Goal: Navigation & Orientation: Find specific page/section

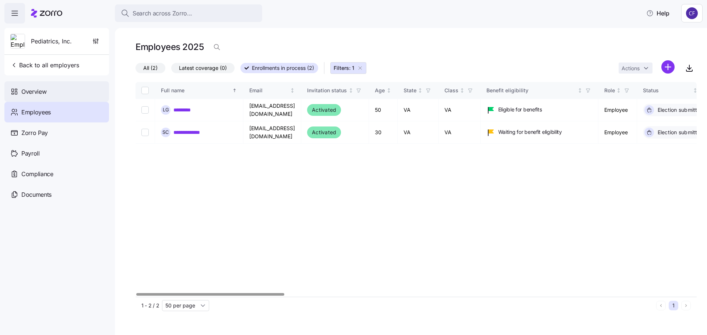
click at [33, 91] on span "Overview" at bounding box center [33, 91] width 25 height 9
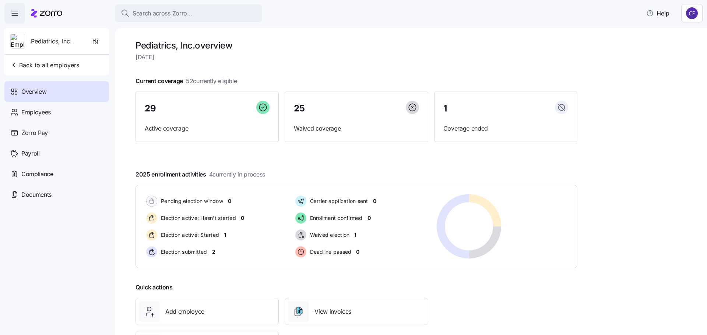
click at [344, 53] on span "[DATE]" at bounding box center [356, 57] width 442 height 9
